Goal: Navigation & Orientation: Find specific page/section

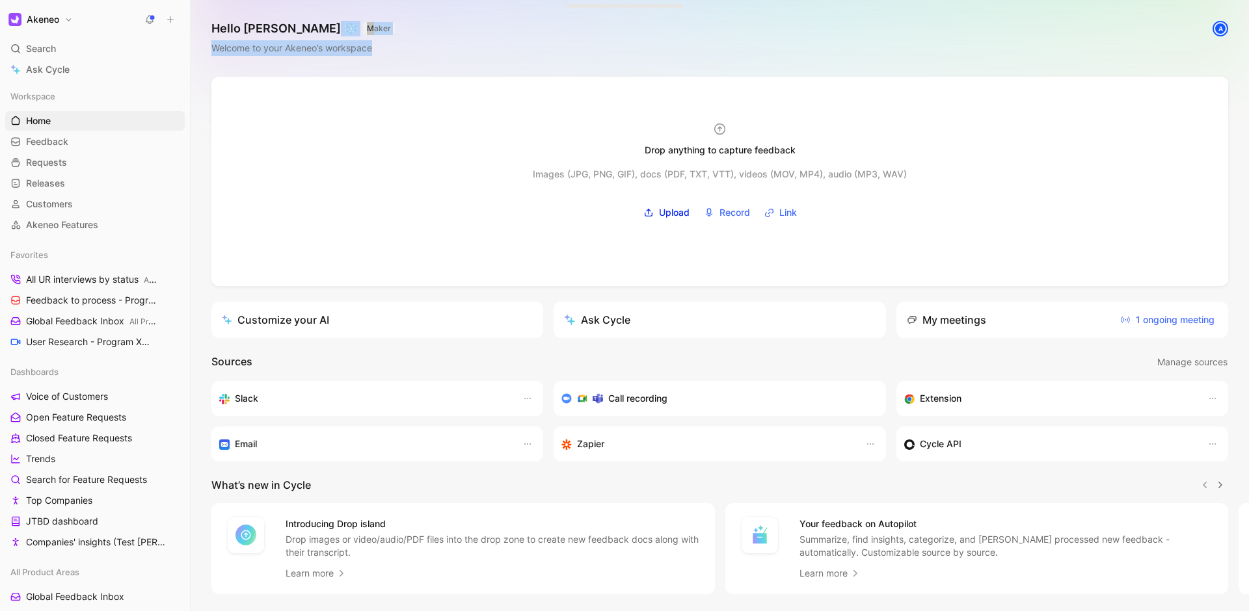
drag, startPoint x: 484, startPoint y: 51, endPoint x: 475, endPoint y: 23, distance: 29.2
click at [475, 23] on div "Hello [PERSON_NAME] ❄️ MAKER Welcome to your Akeneo’s workspace A" at bounding box center [720, 38] width 1058 height 77
drag, startPoint x: 479, startPoint y: 16, endPoint x: 510, endPoint y: 70, distance: 62.9
click at [512, 72] on div "Hello [PERSON_NAME] ❄️ MAKER Welcome to your Akeneo’s workspace A" at bounding box center [720, 38] width 1058 height 77
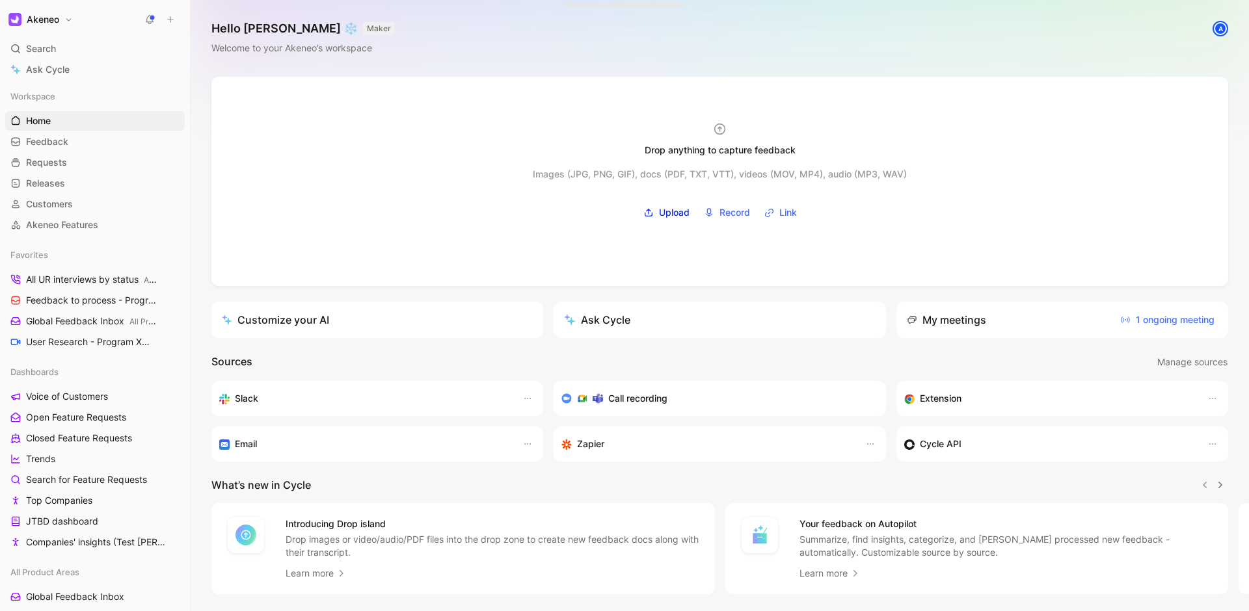
click at [507, 66] on div "Hello [PERSON_NAME] ❄️ MAKER Welcome to your Akeneo’s workspace A" at bounding box center [720, 38] width 1058 height 77
drag, startPoint x: 453, startPoint y: 62, endPoint x: 202, endPoint y: 20, distance: 255.3
click at [202, 23] on div "Hello [PERSON_NAME] ❄️ MAKER Welcome to your Akeneo’s workspace A" at bounding box center [720, 38] width 1058 height 77
click at [202, 20] on div "Hello [PERSON_NAME] ❄️ MAKER Welcome to your Akeneo’s workspace A" at bounding box center [720, 38] width 1058 height 77
drag, startPoint x: 344, startPoint y: 42, endPoint x: 446, endPoint y: 59, distance: 103.5
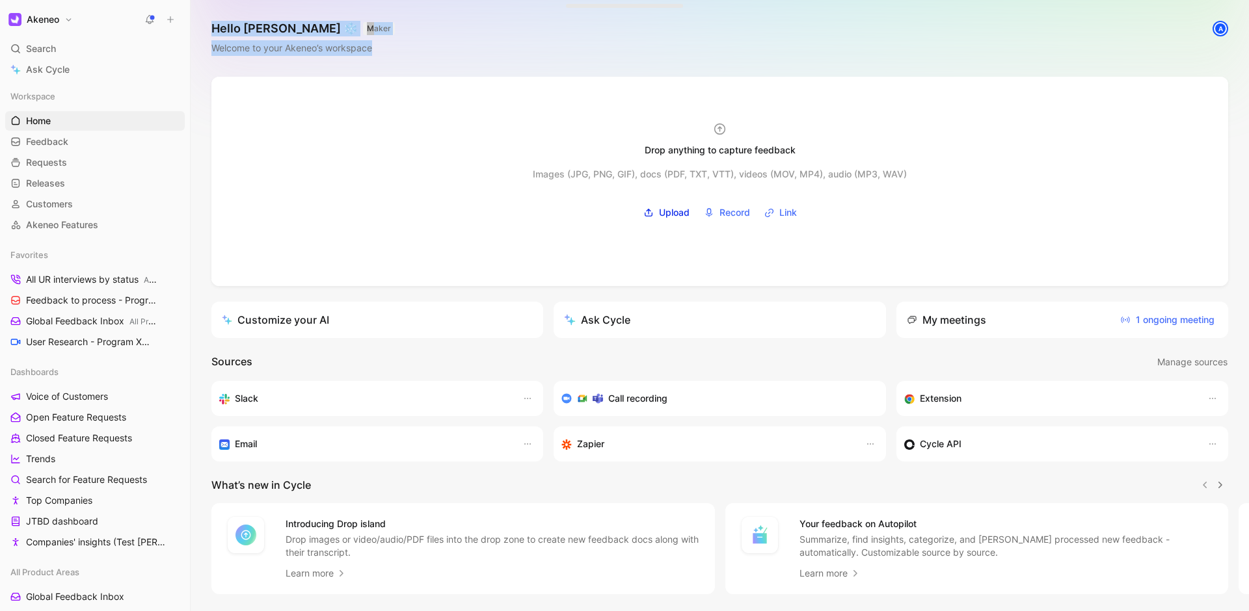
click at [444, 60] on div "Hello [PERSON_NAME] ❄️ MAKER Welcome to your Akeneo’s workspace A" at bounding box center [720, 38] width 1058 height 77
click at [446, 59] on div "Hello [PERSON_NAME] ❄️ MAKER Welcome to your Akeneo’s workspace A" at bounding box center [720, 38] width 1058 height 77
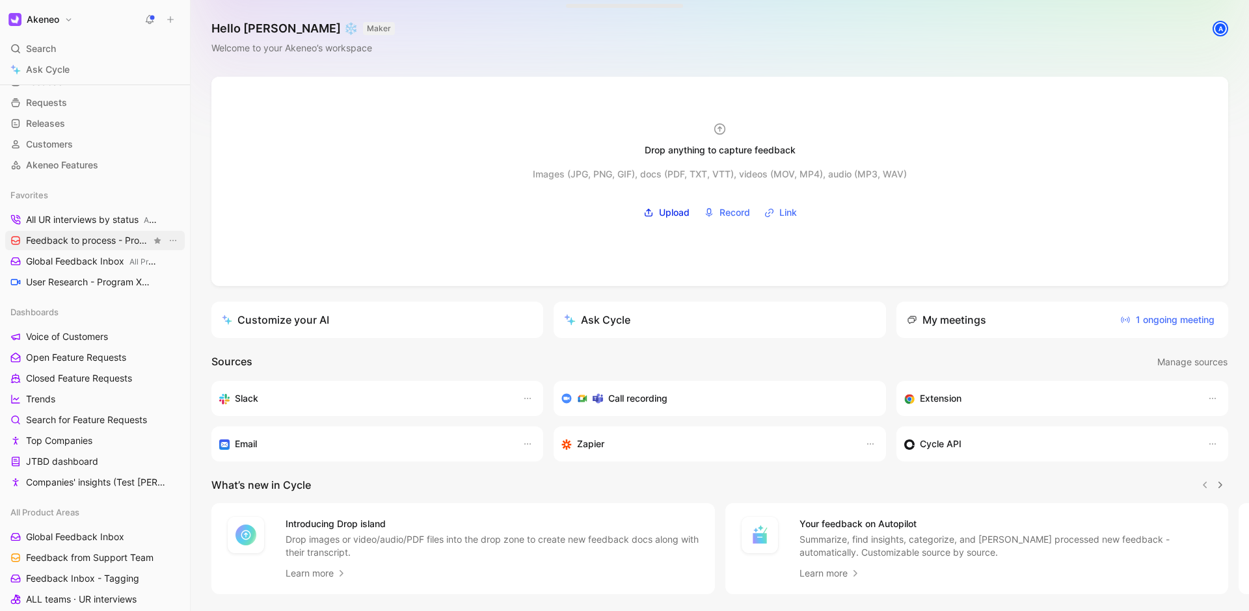
scroll to position [126, 0]
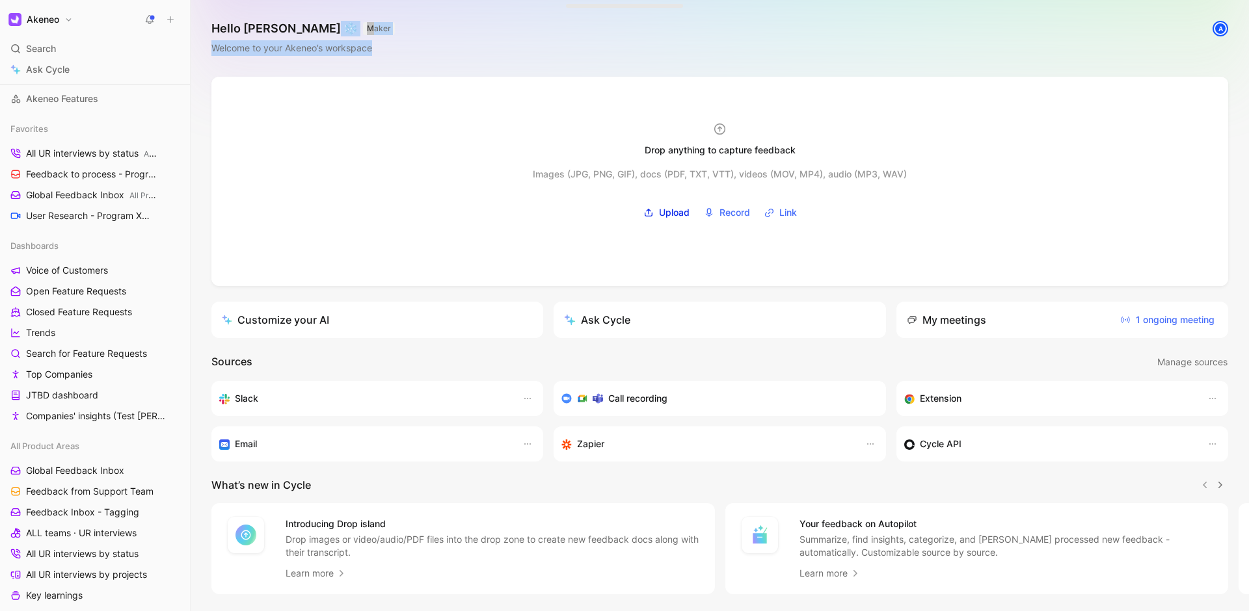
drag, startPoint x: 754, startPoint y: 55, endPoint x: 694, endPoint y: 23, distance: 67.8
click at [694, 23] on div "Hello [PERSON_NAME] ❄️ MAKER Welcome to your Akeneo’s workspace A" at bounding box center [720, 38] width 1058 height 77
